Goal: Navigation & Orientation: Find specific page/section

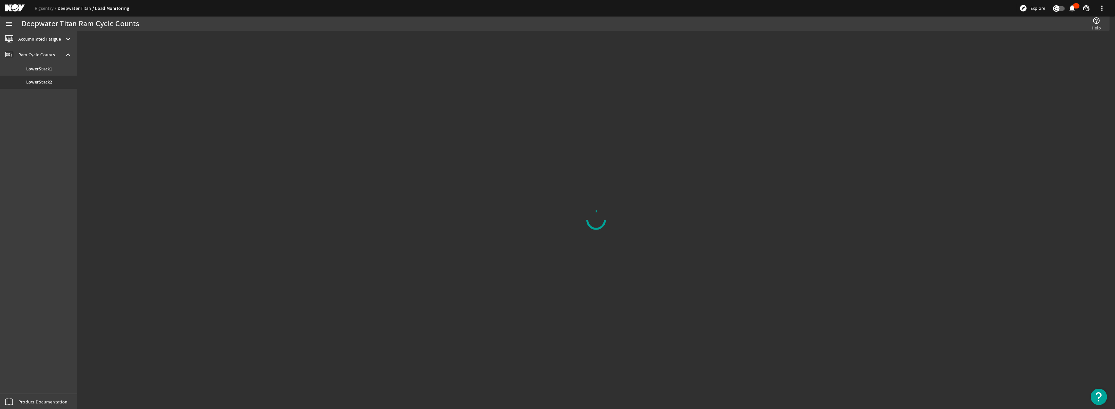
click at [69, 8] on link "Deepwater Titan" at bounding box center [77, 8] width 38 height 6
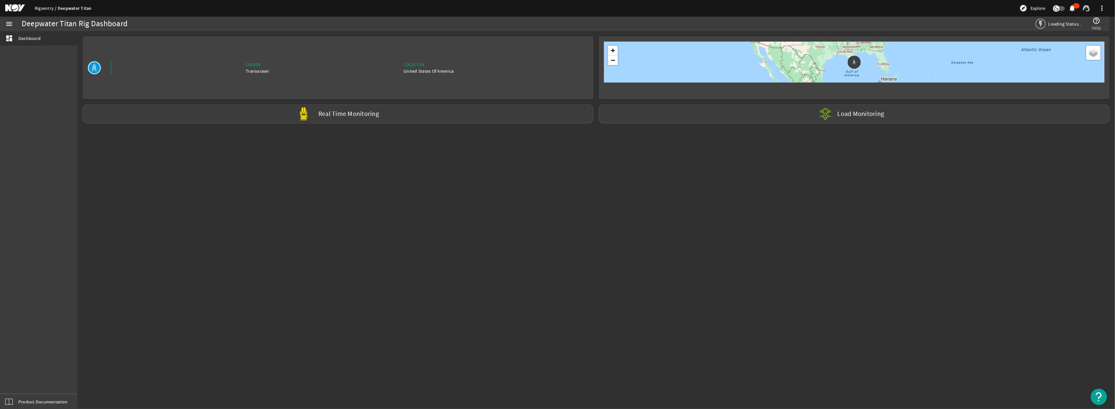
click at [40, 9] on link "Rigsentry" at bounding box center [46, 8] width 23 height 6
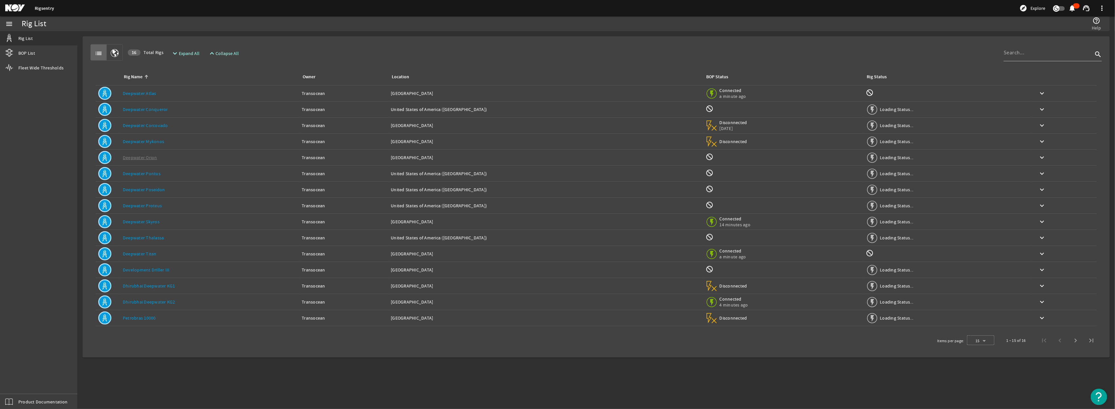
click at [140, 93] on link "Deepwater Atlas" at bounding box center [139, 93] width 33 height 6
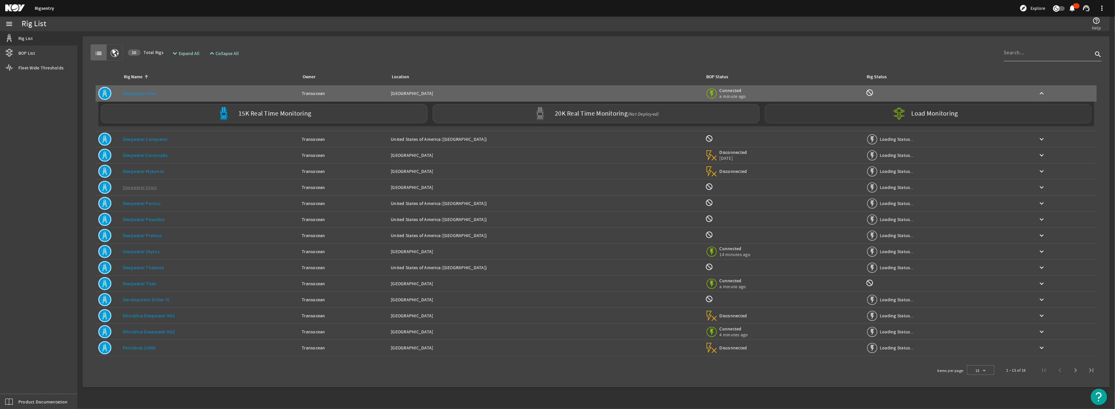
click at [556, 112] on label "Load Monitoring" at bounding box center [934, 113] width 47 height 7
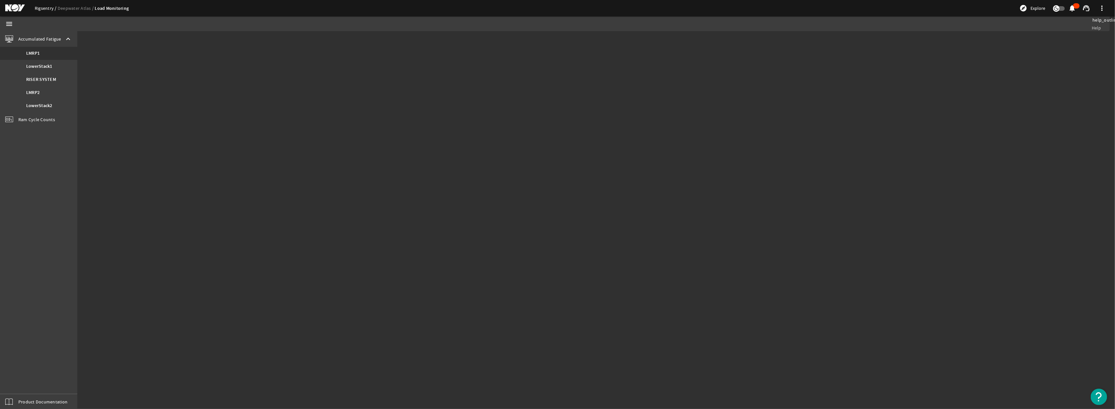
click at [45, 6] on link "Rigsentry" at bounding box center [46, 8] width 23 height 6
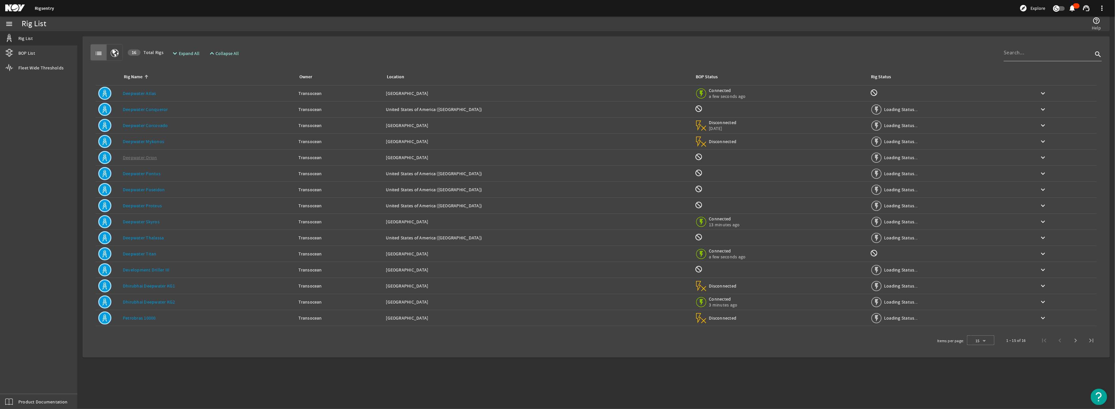
click at [144, 254] on link "Deepwater Titan" at bounding box center [140, 254] width 34 height 6
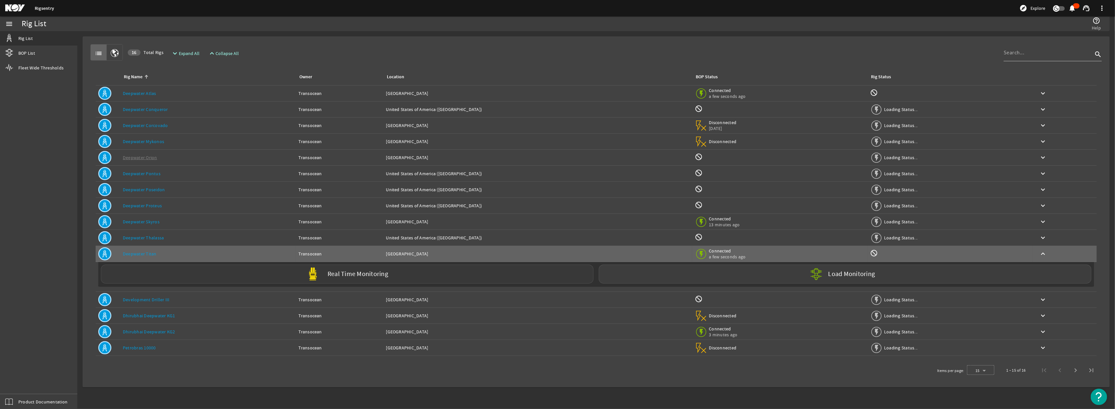
click at [505, 273] on div "Real Time Monitoring" at bounding box center [347, 274] width 493 height 19
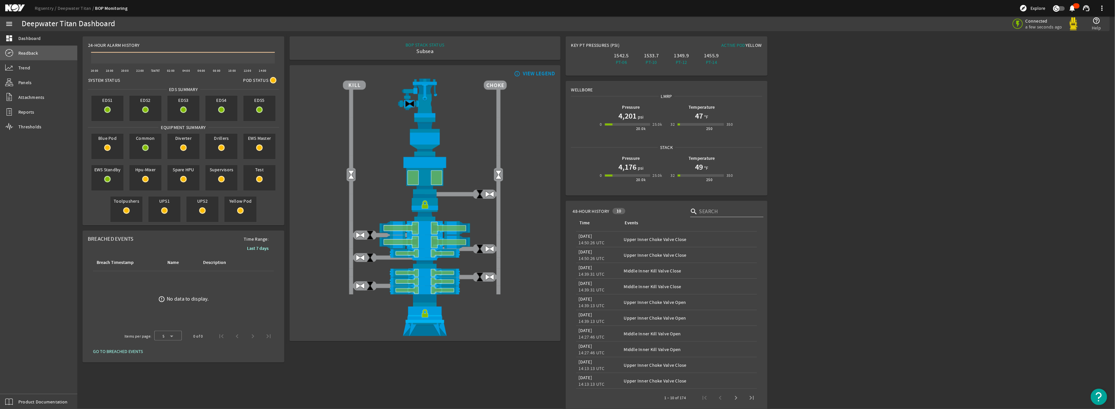
click at [36, 55] on span "Readback" at bounding box center [28, 53] width 20 height 7
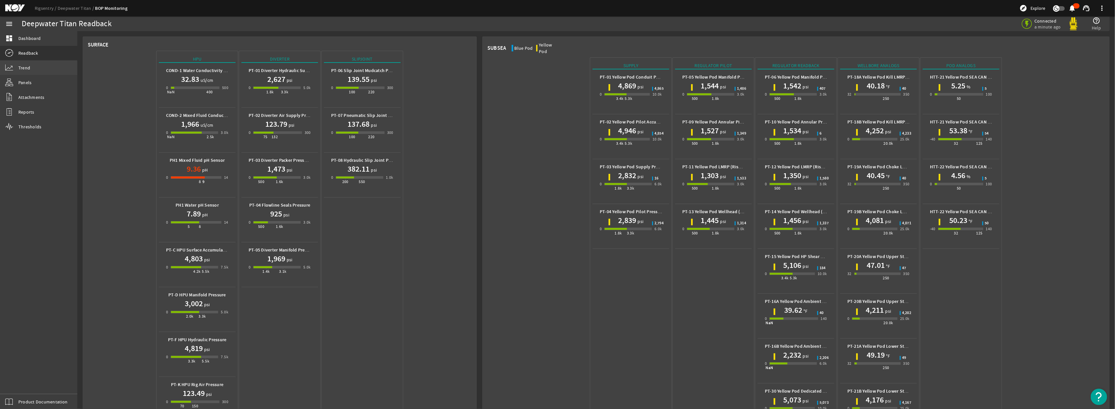
click at [27, 68] on span "Trend" at bounding box center [24, 68] width 12 height 7
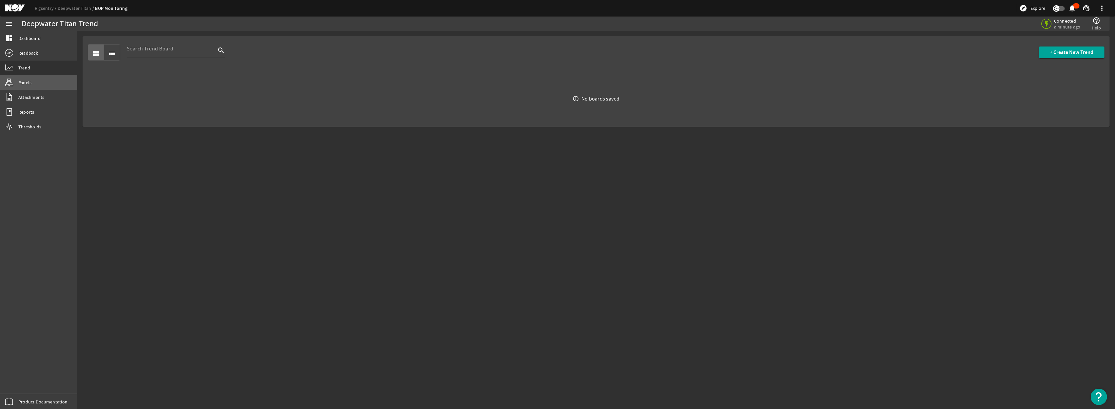
click at [34, 84] on link "Panels" at bounding box center [38, 82] width 77 height 14
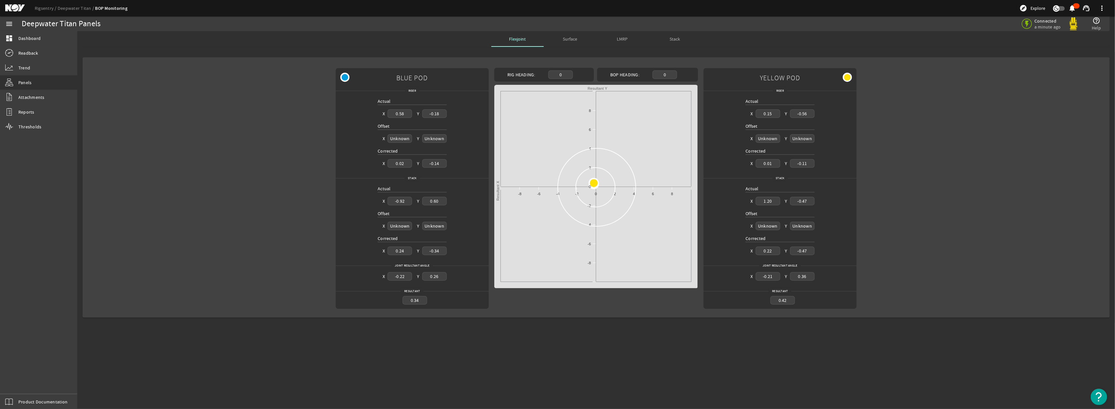
click at [556, 37] on div "Surface" at bounding box center [570, 39] width 52 height 16
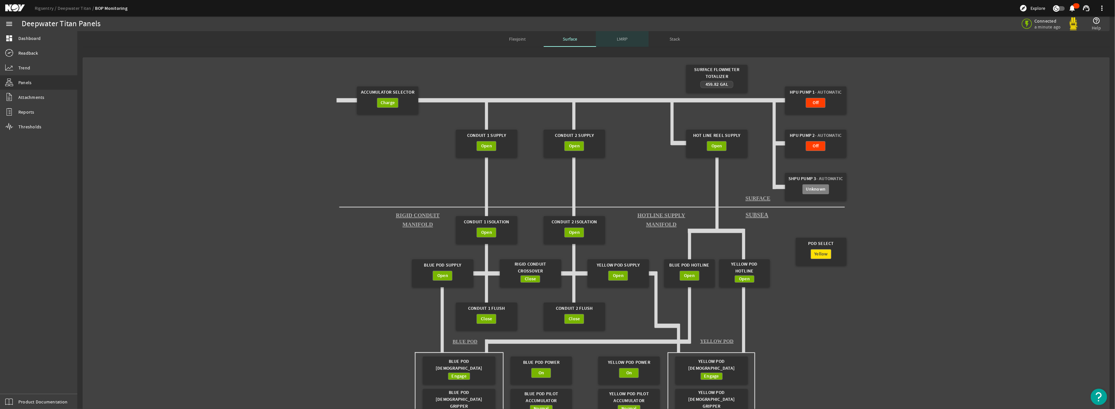
click at [556, 38] on span "LMRP" at bounding box center [622, 39] width 11 height 5
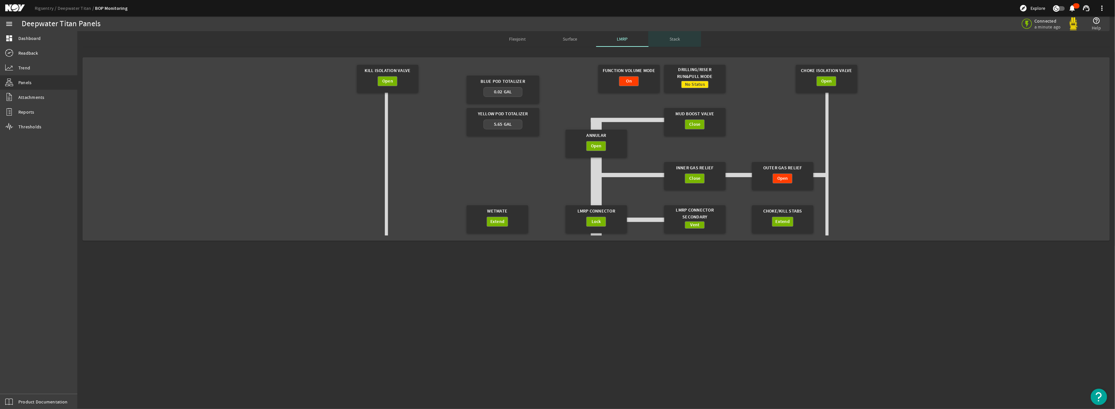
click at [556, 40] on span "Stack" at bounding box center [674, 39] width 10 height 5
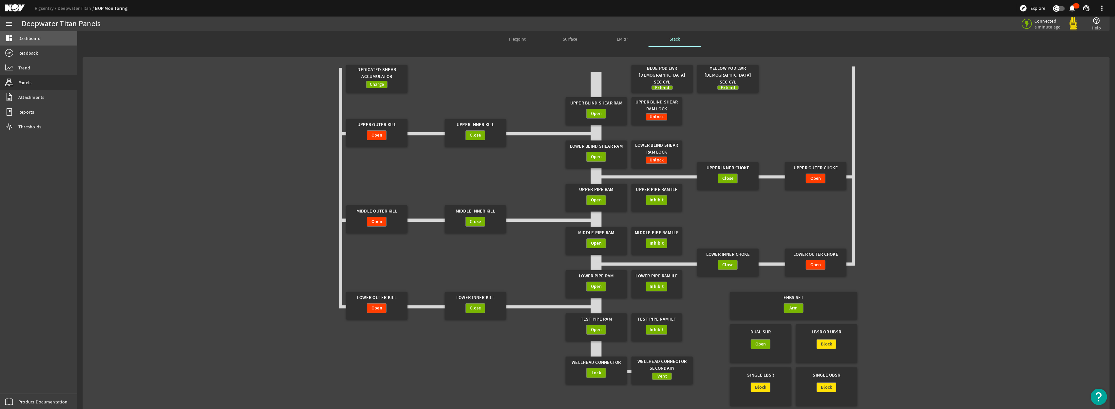
click at [31, 38] on span "Dashboard" at bounding box center [29, 38] width 22 height 7
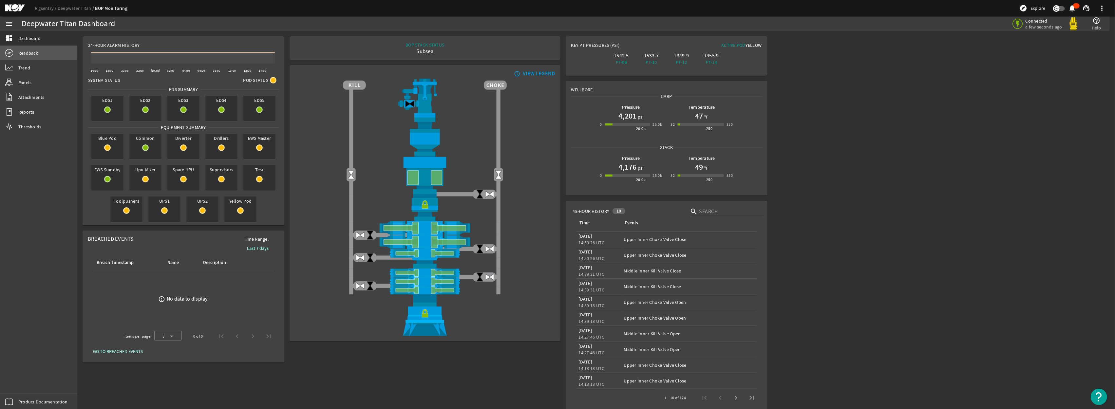
click at [21, 53] on span "Readback" at bounding box center [28, 53] width 20 height 7
